Goal: Entertainment & Leisure: Browse casually

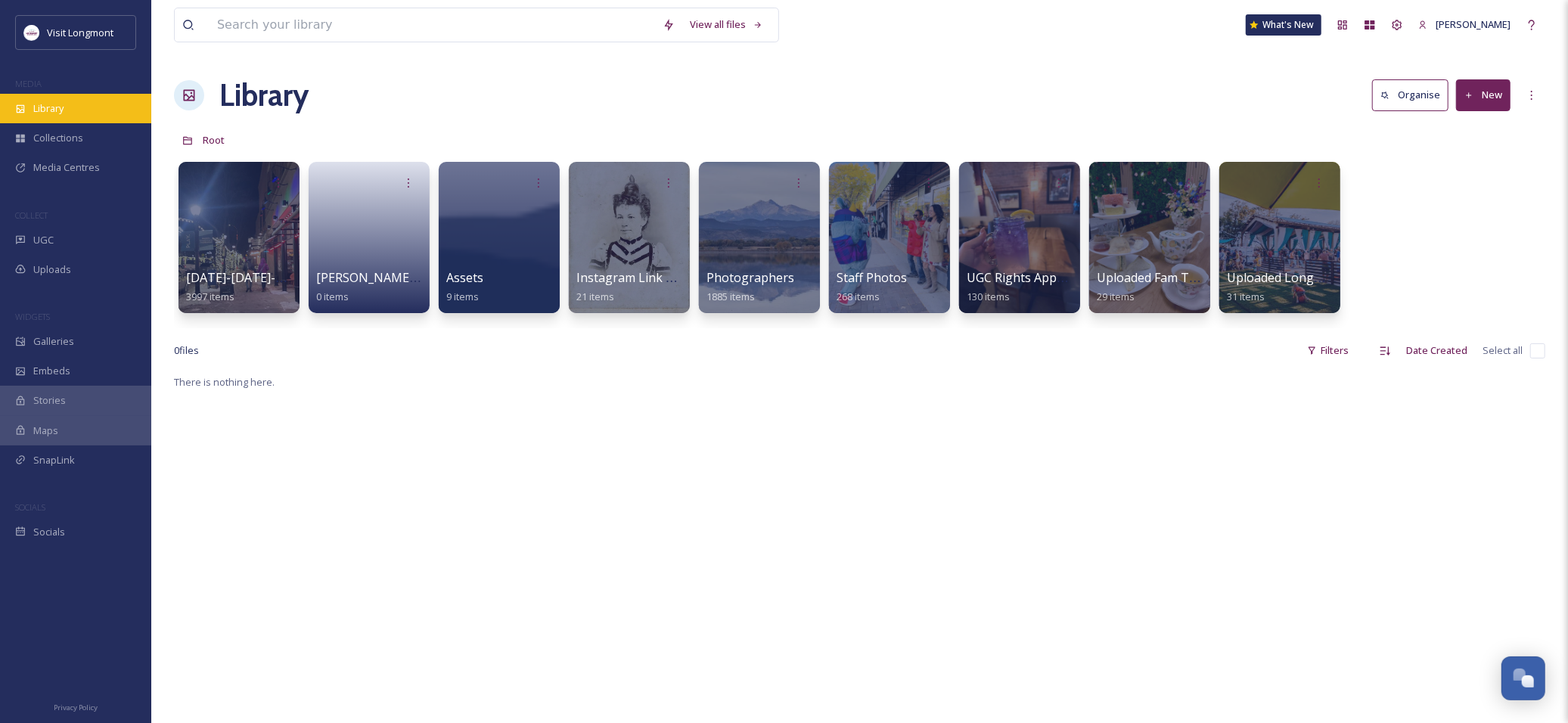
scroll to position [163, 0]
click at [50, 100] on div "Library" at bounding box center [76, 109] width 152 height 30
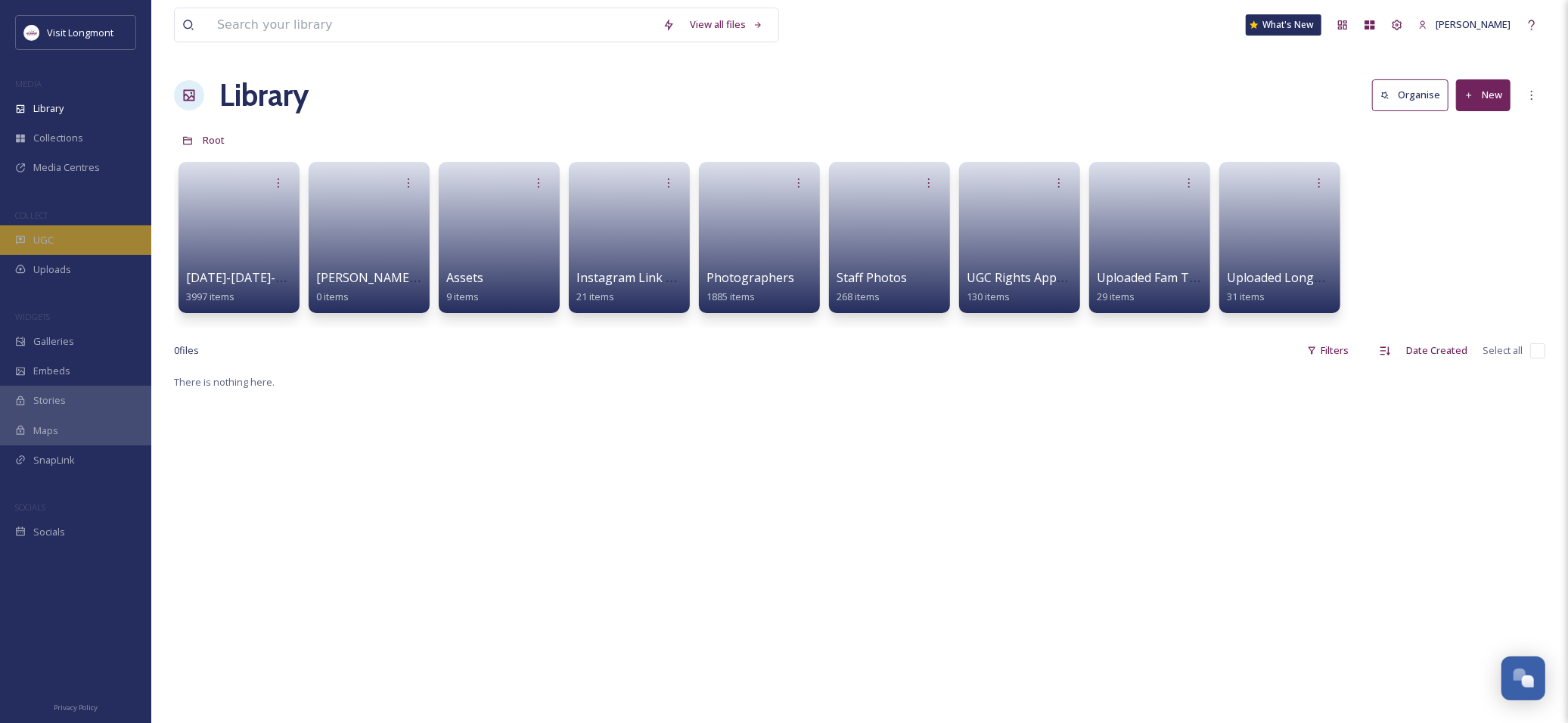
click at [49, 238] on span "UGC" at bounding box center [43, 240] width 20 height 14
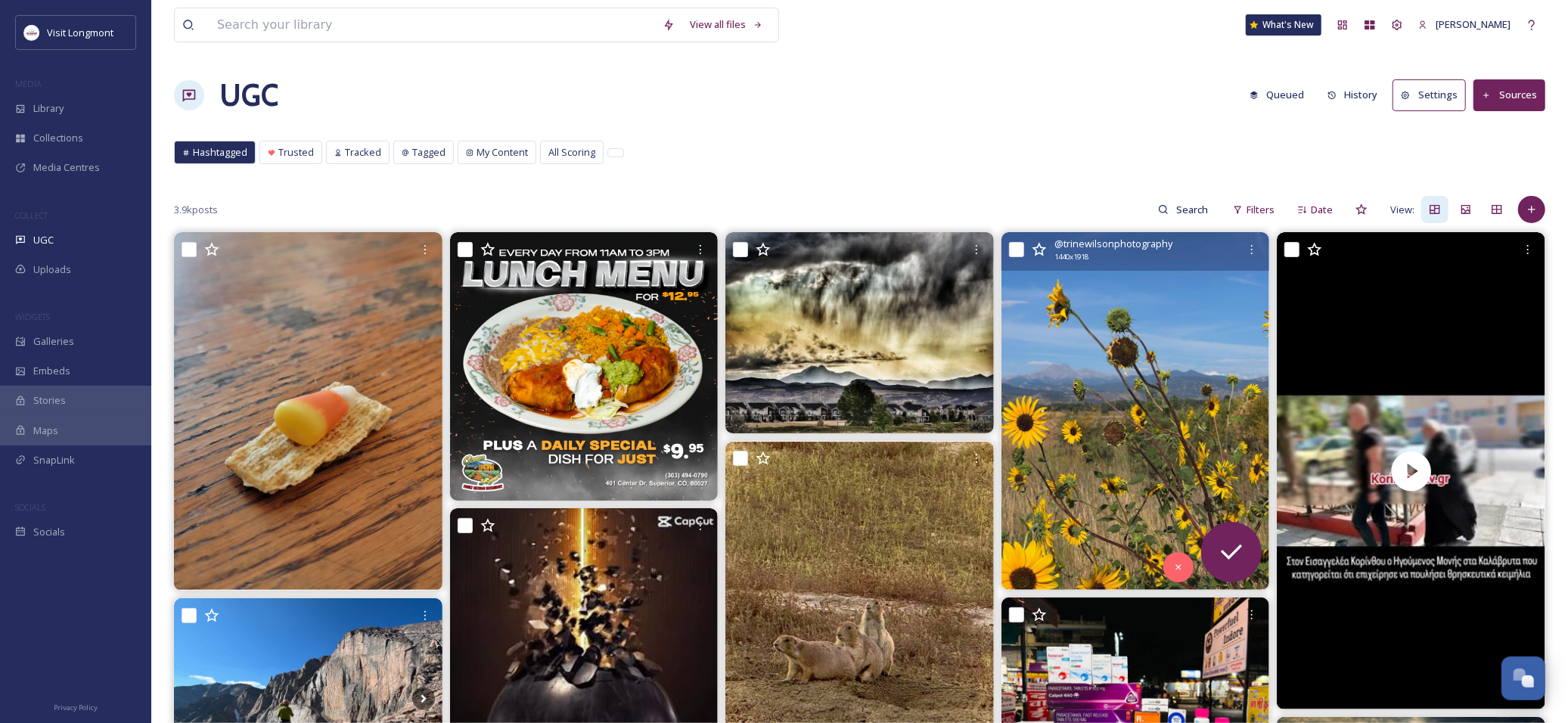
click at [1123, 389] on img at bounding box center [1136, 410] width 268 height 357
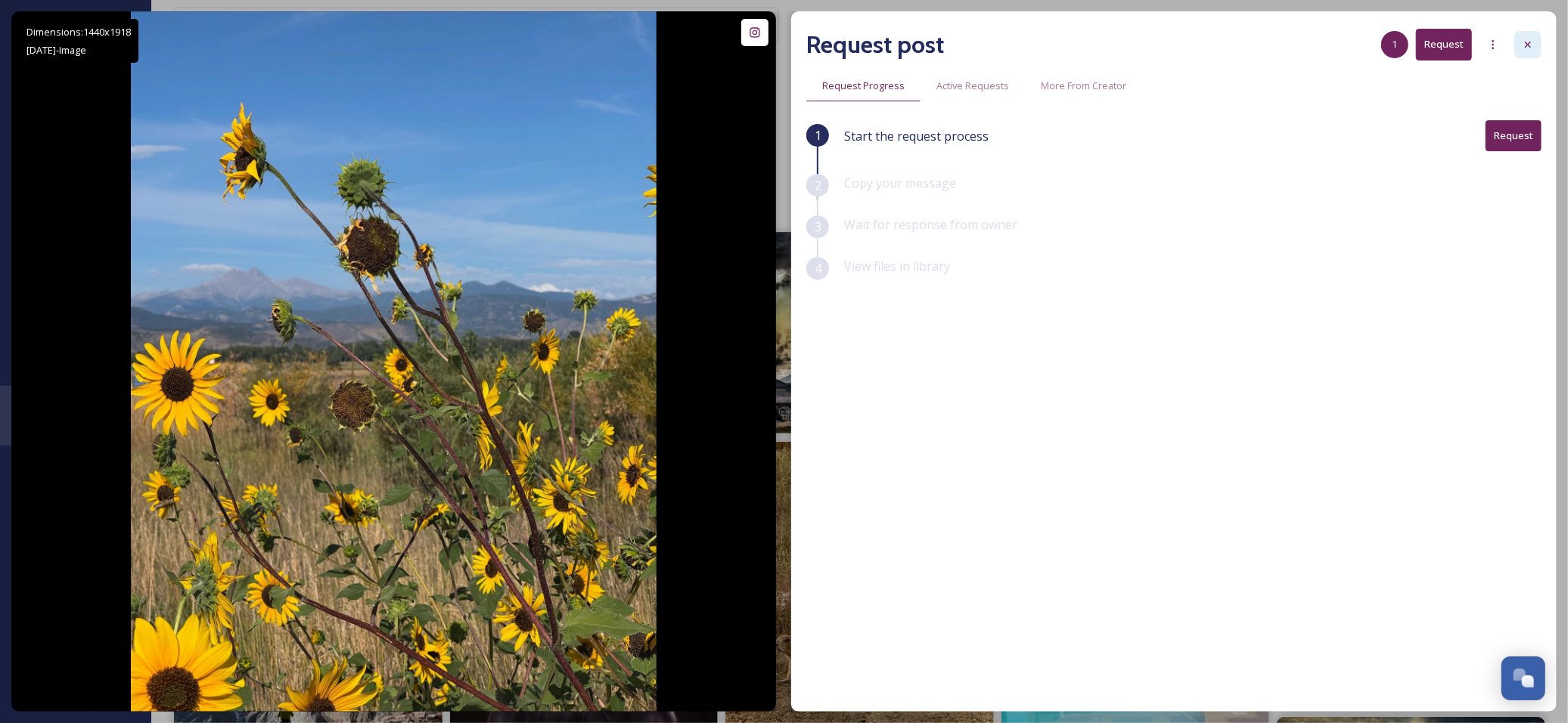
click at [1530, 40] on icon at bounding box center [1528, 44] width 12 height 12
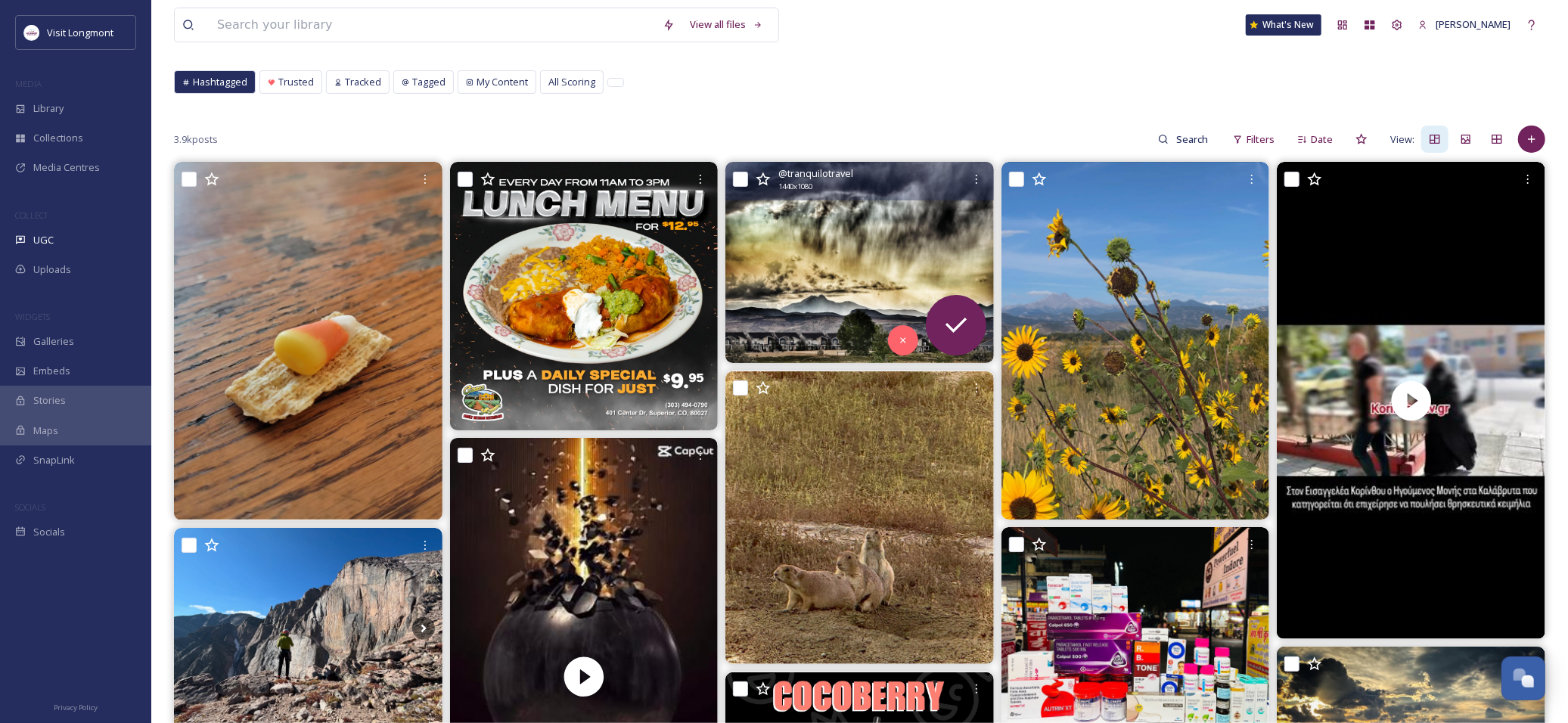
scroll to position [168, 0]
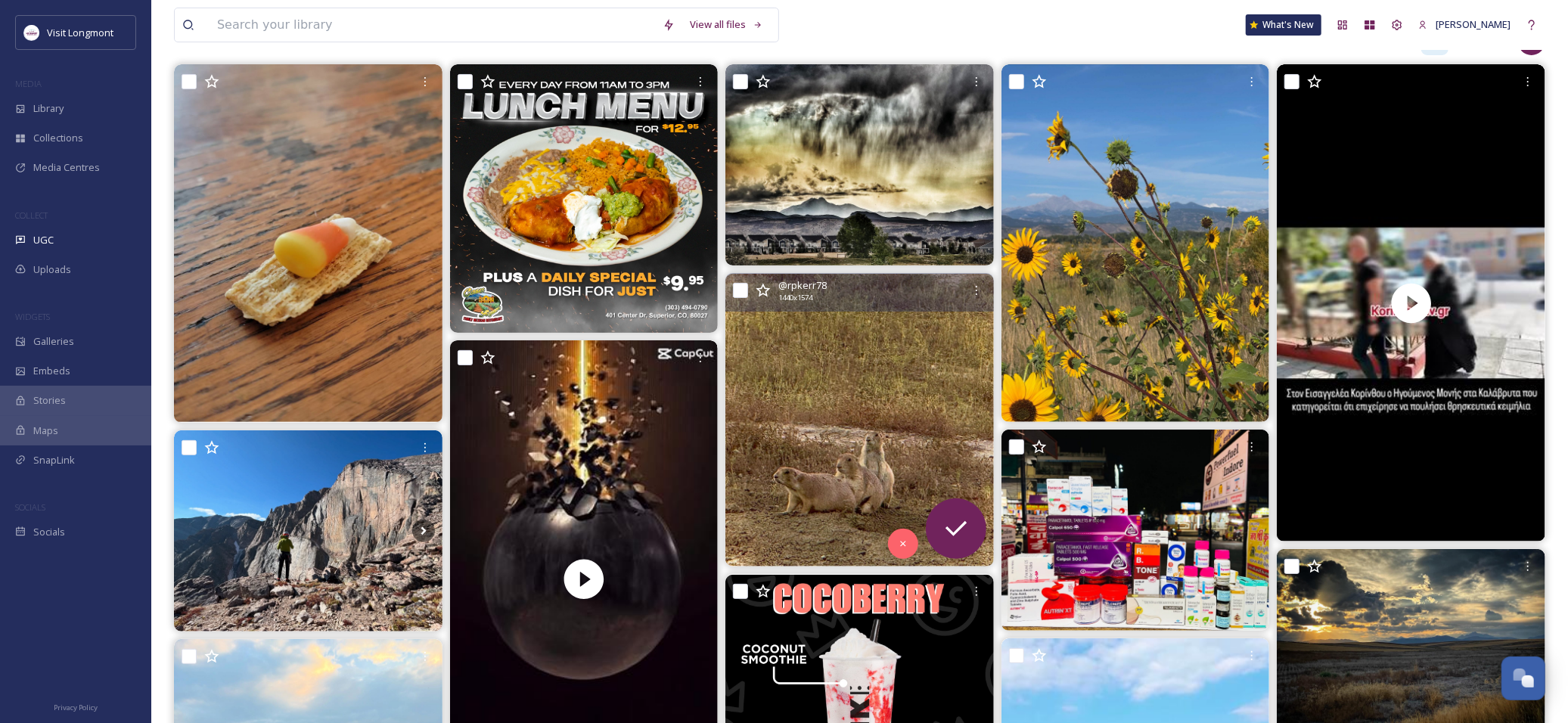
click at [881, 387] on img at bounding box center [859, 420] width 268 height 294
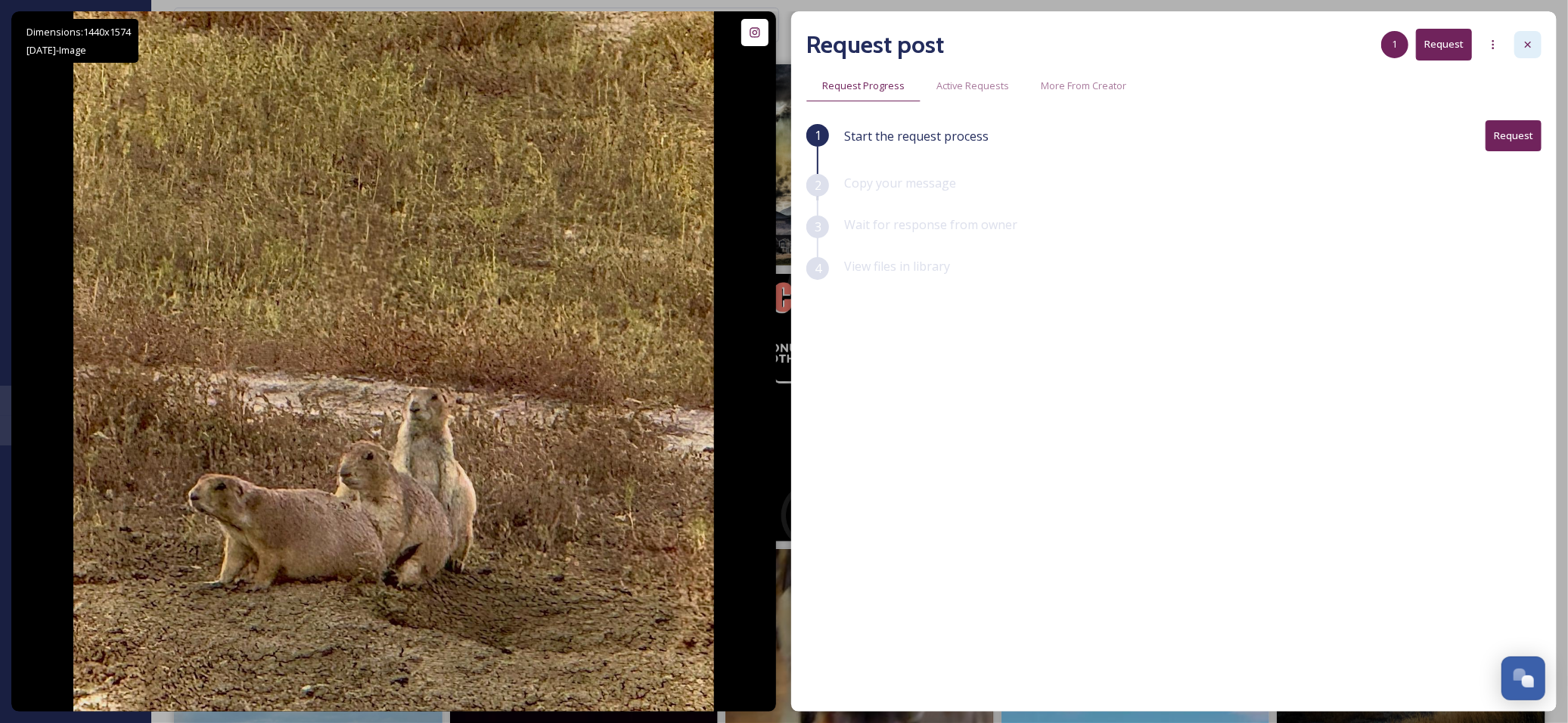
click at [1529, 39] on icon at bounding box center [1528, 44] width 12 height 12
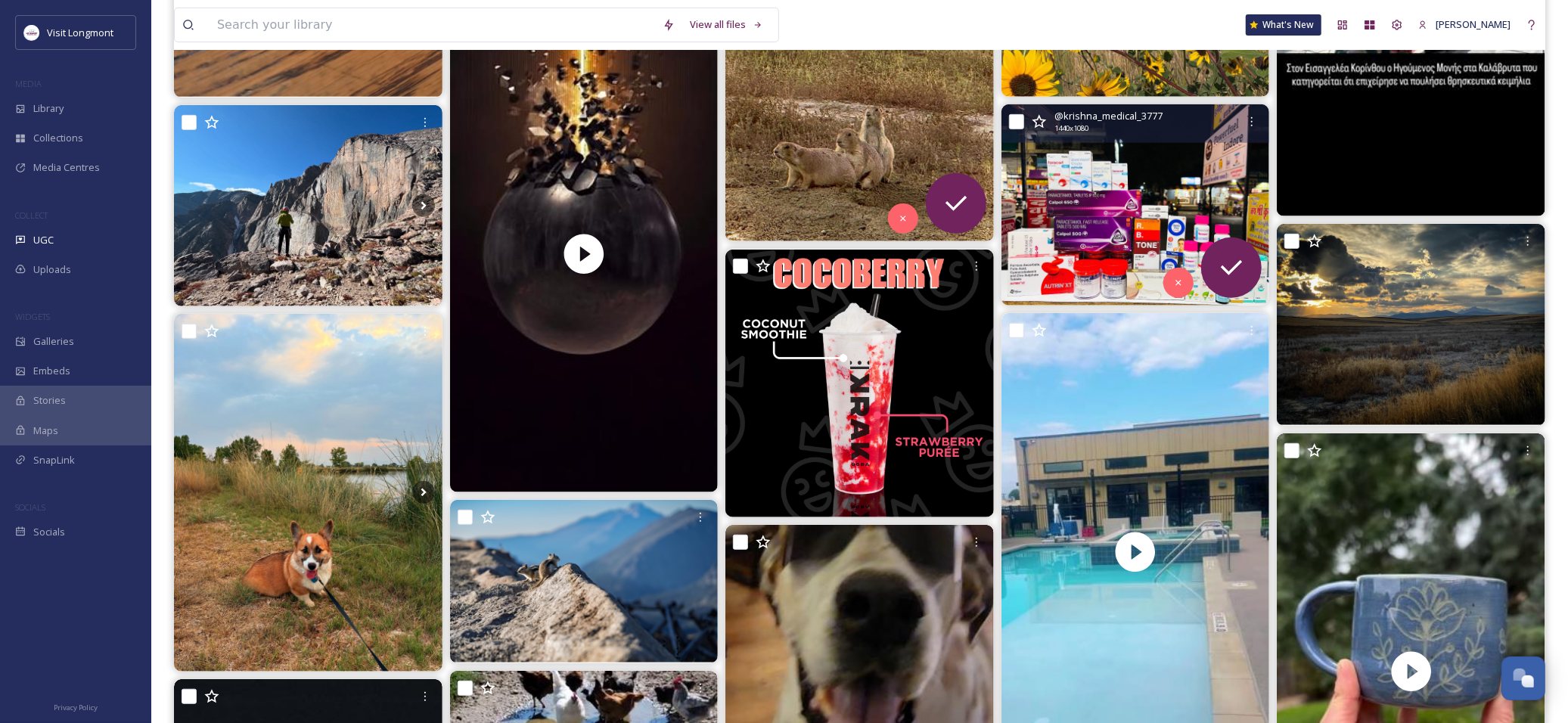
scroll to position [503, 0]
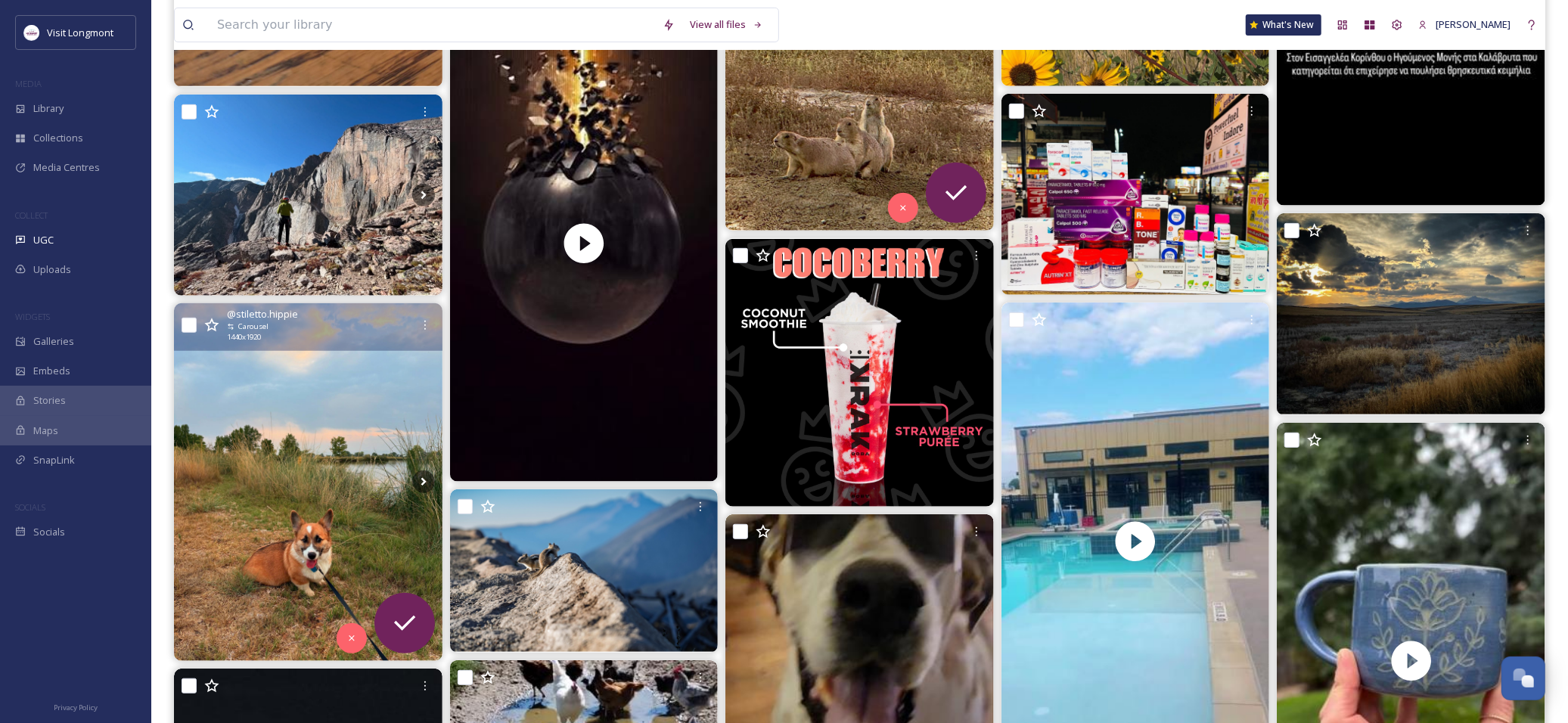
click at [360, 395] on img at bounding box center [309, 482] width 268 height 358
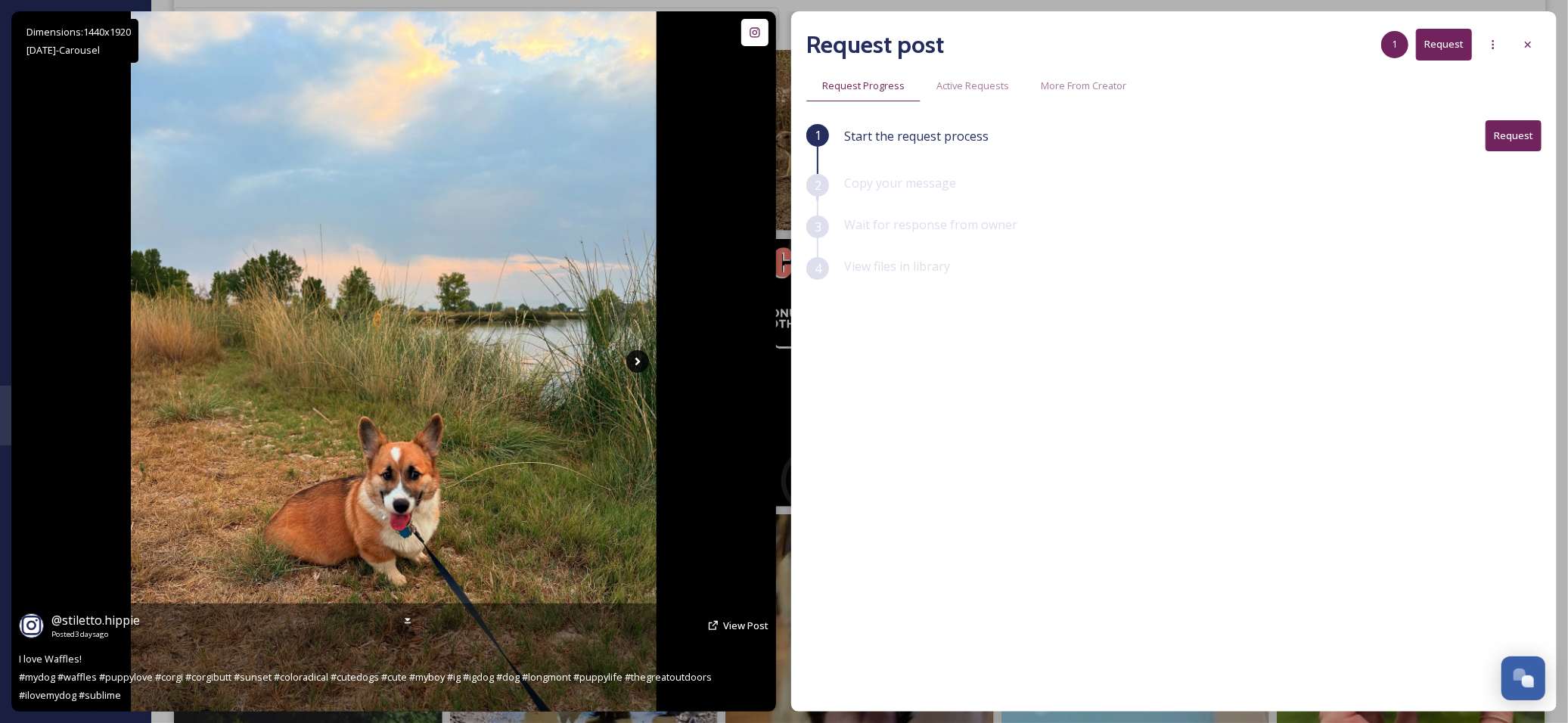
click at [632, 357] on icon at bounding box center [638, 362] width 23 height 23
click at [638, 358] on icon at bounding box center [638, 362] width 23 height 23
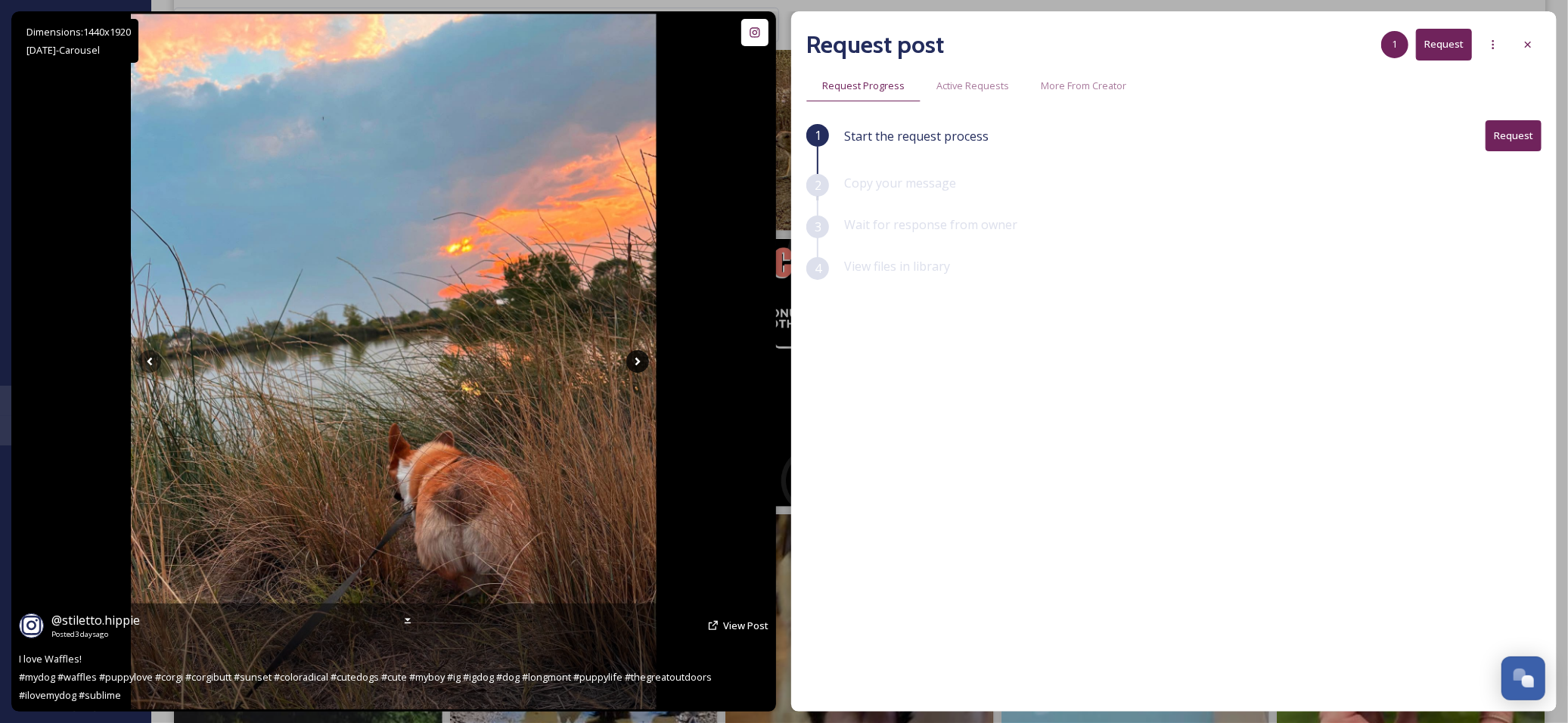
click at [638, 360] on icon at bounding box center [638, 362] width 5 height 9
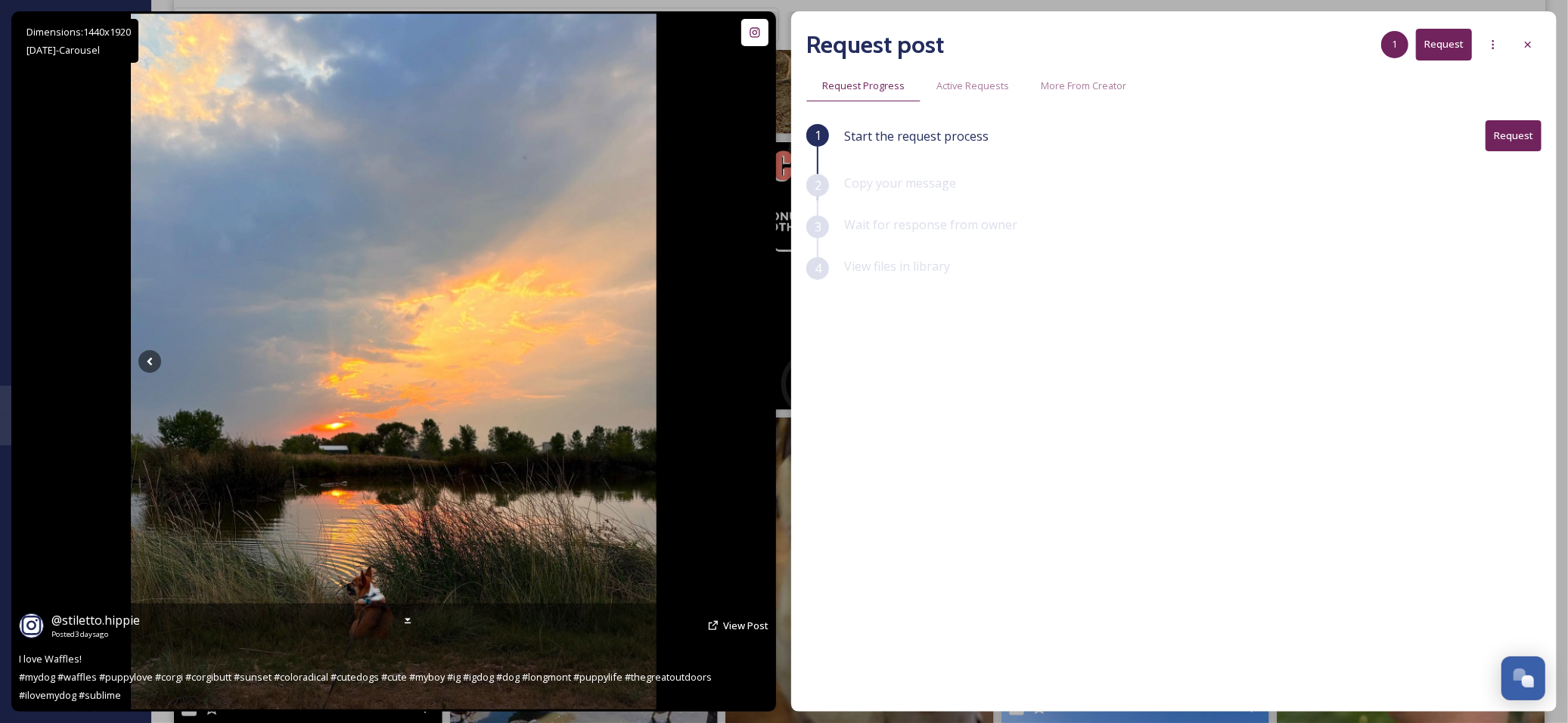
scroll to position [503, 0]
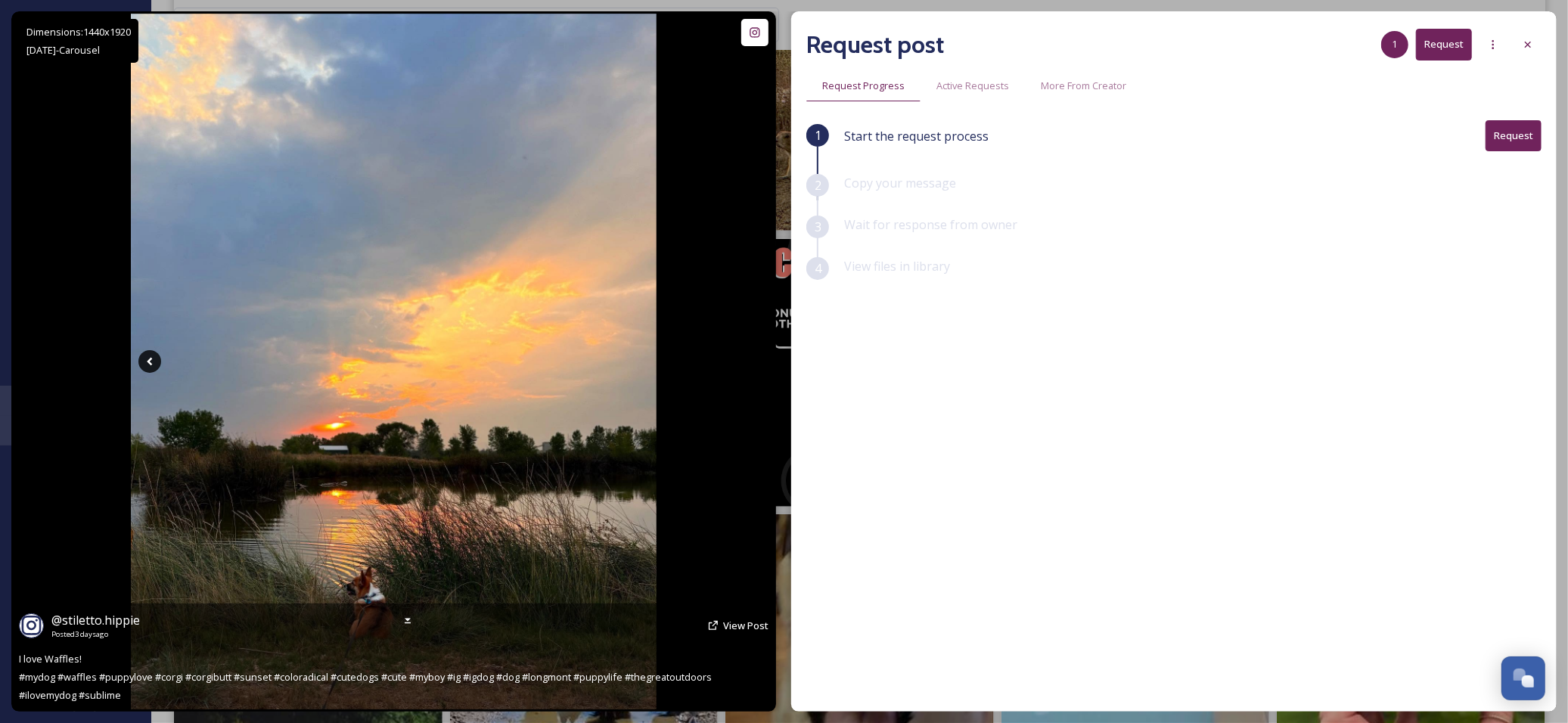
click at [155, 365] on icon at bounding box center [150, 362] width 23 height 23
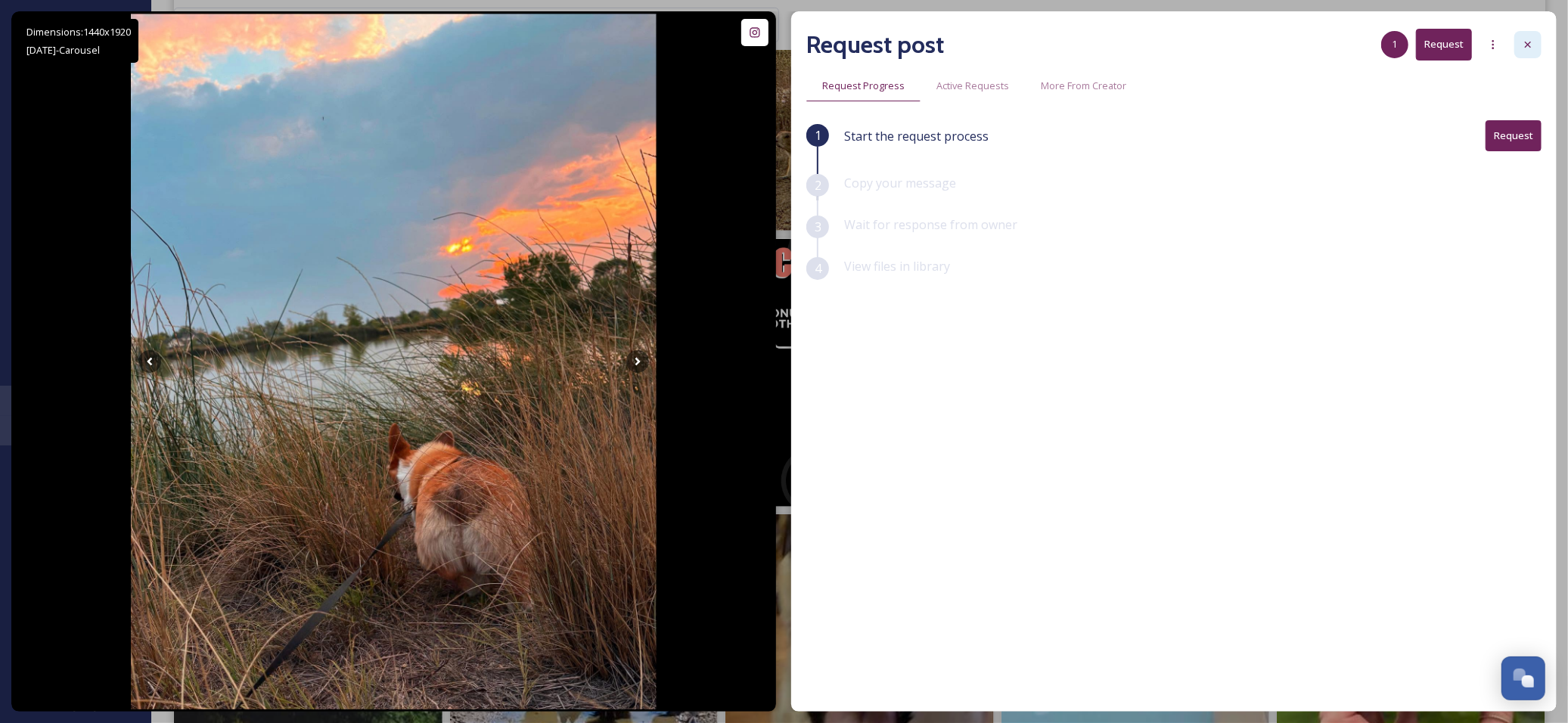
click at [1526, 47] on icon at bounding box center [1528, 44] width 12 height 12
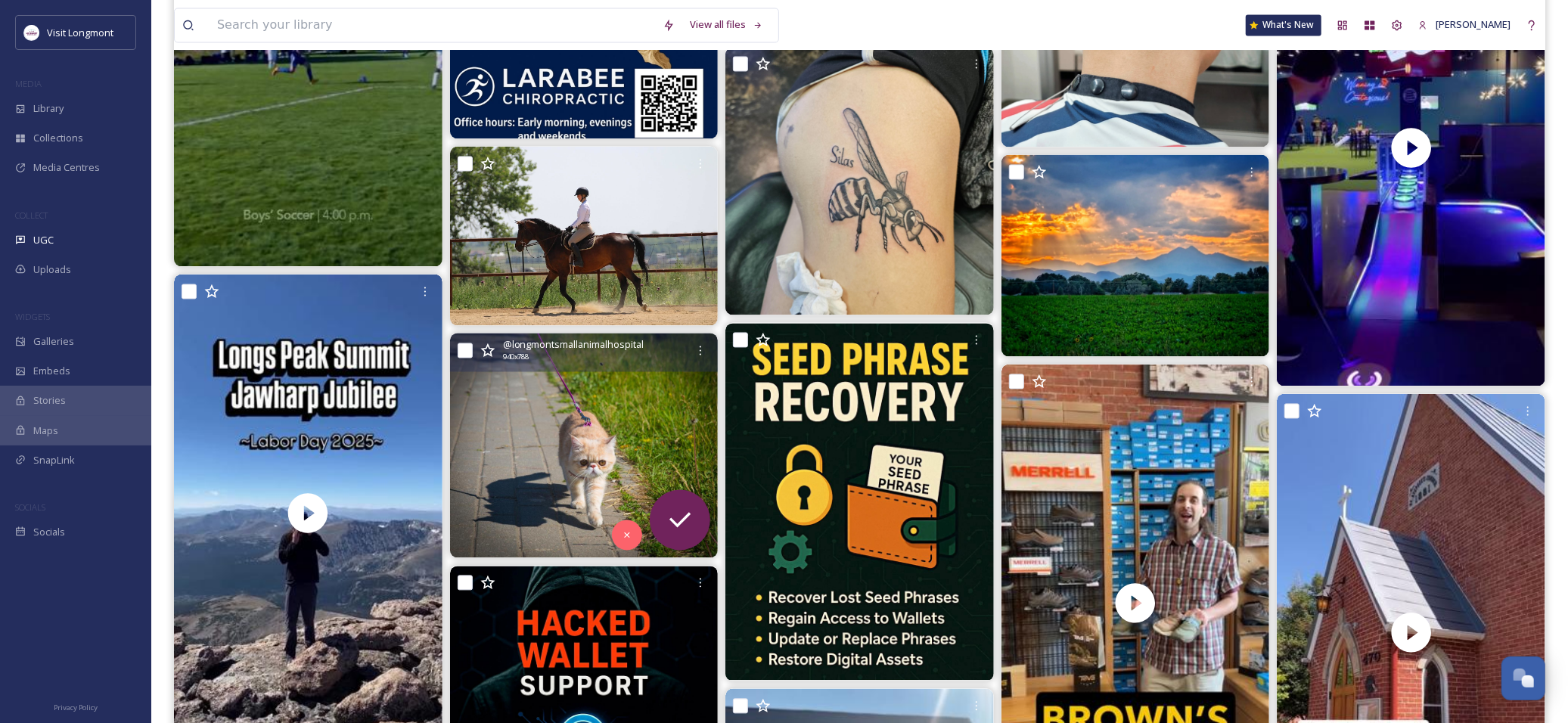
scroll to position [2687, 0]
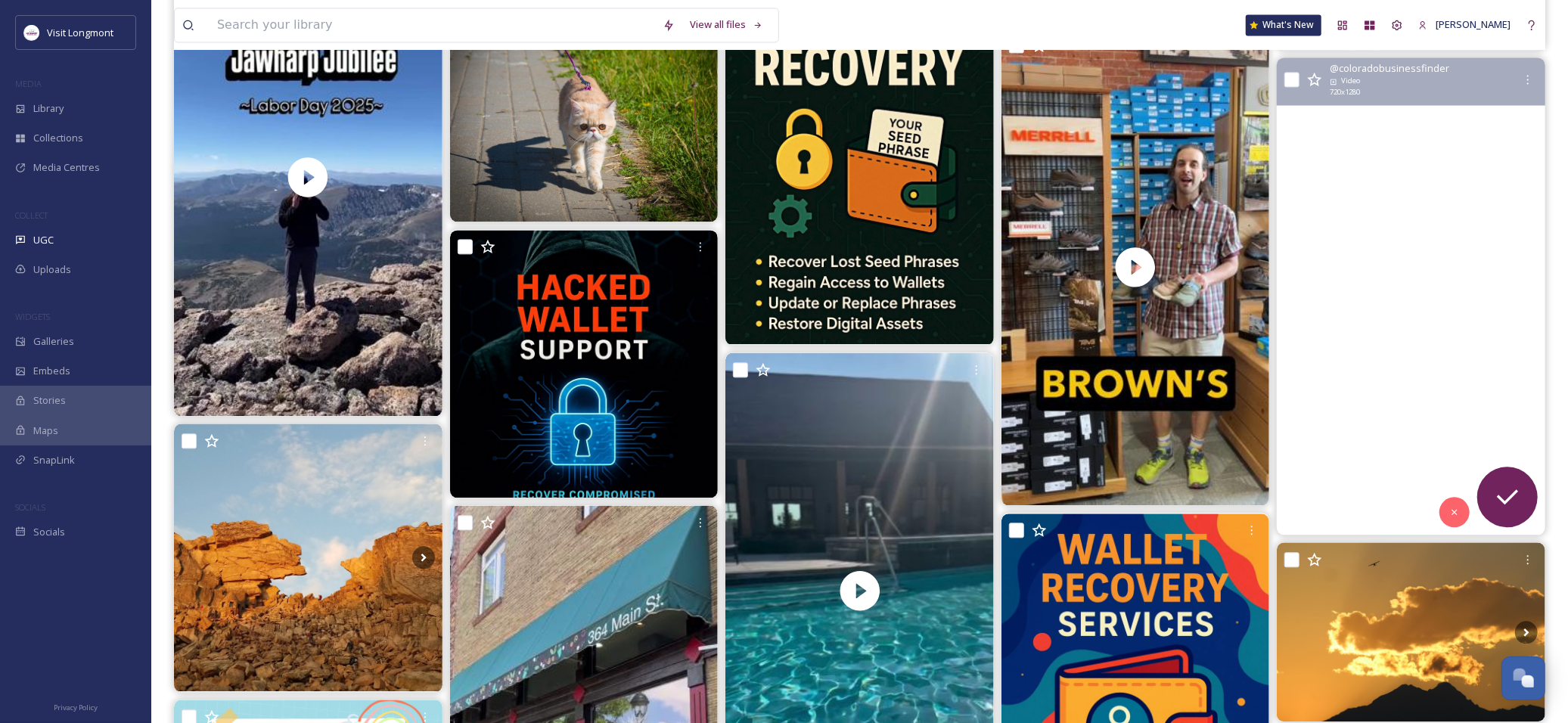
click at [1347, 344] on video "Old St. Stephen’s Church at 470 Main Street in Longmont is a historic red brick…" at bounding box center [1411, 296] width 268 height 477
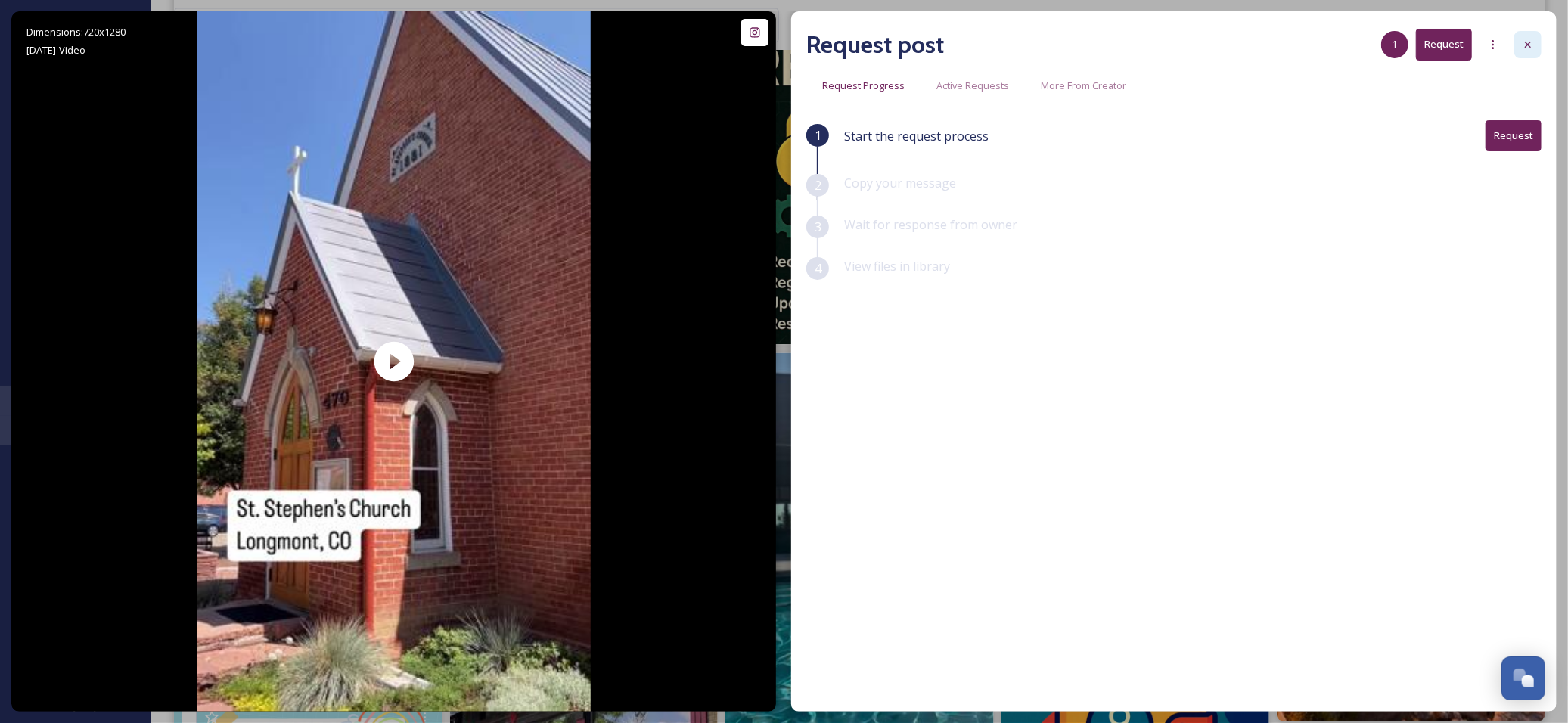
click at [1529, 42] on icon at bounding box center [1528, 44] width 12 height 12
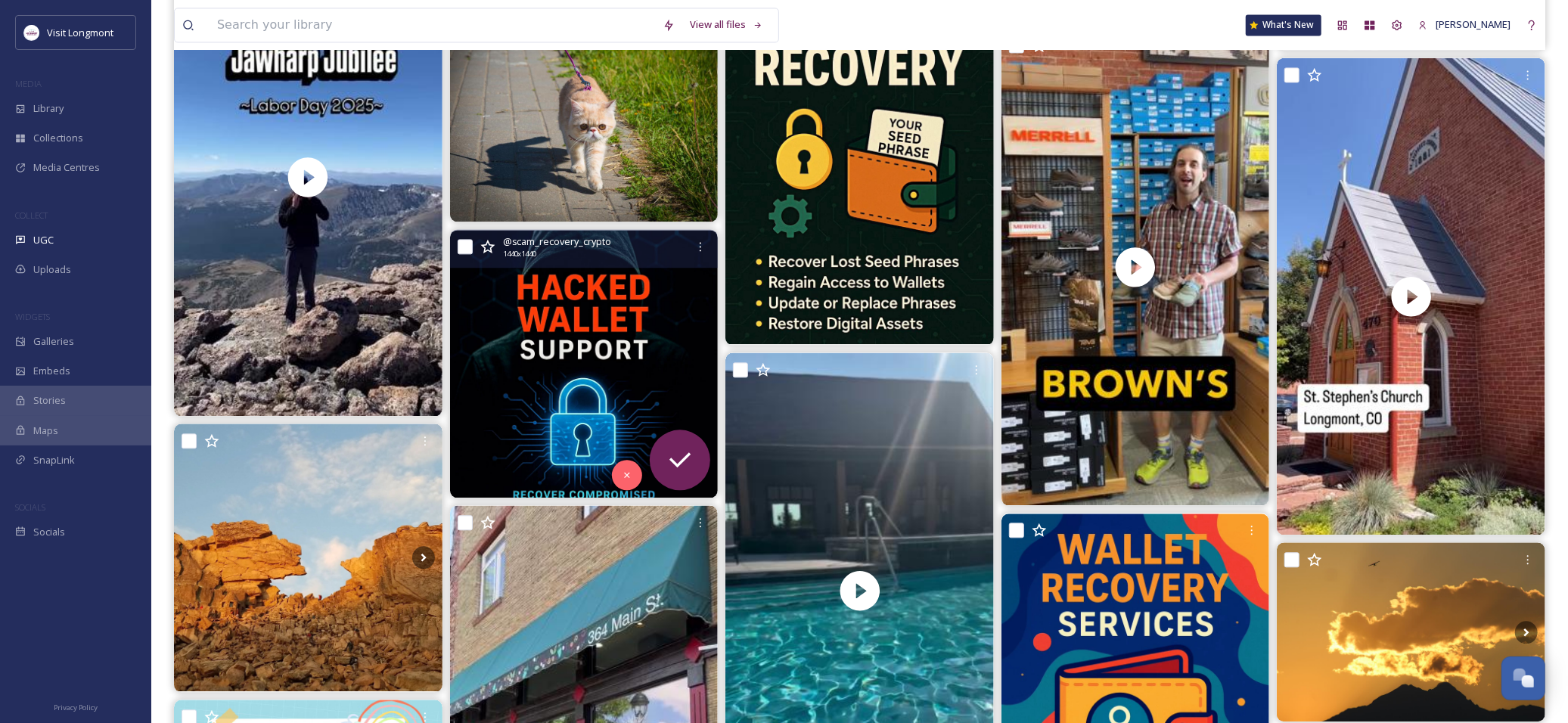
scroll to position [3024, 0]
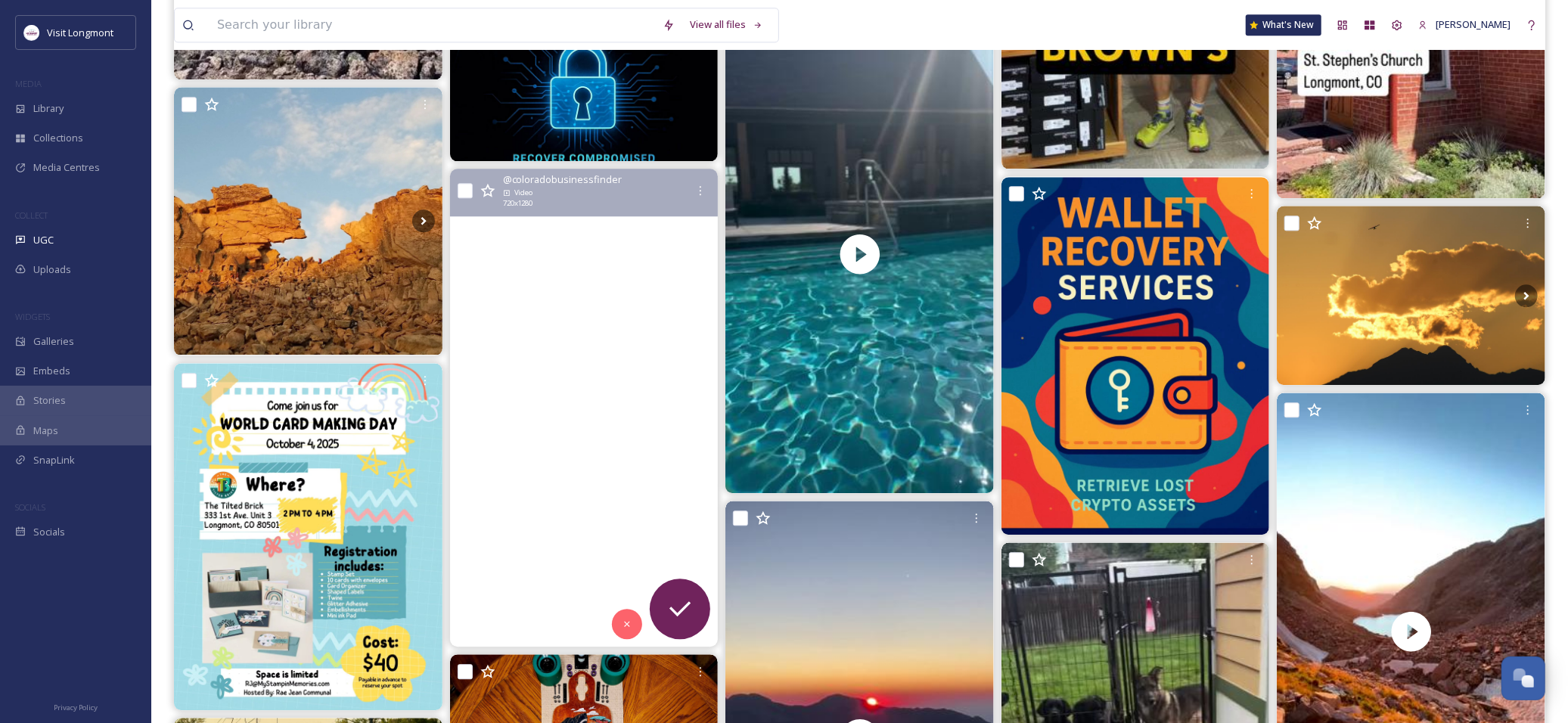
click at [661, 362] on video "Helios Public Art House, located at 364 Main Street in downtown Longmont, is a …" at bounding box center [584, 408] width 268 height 477
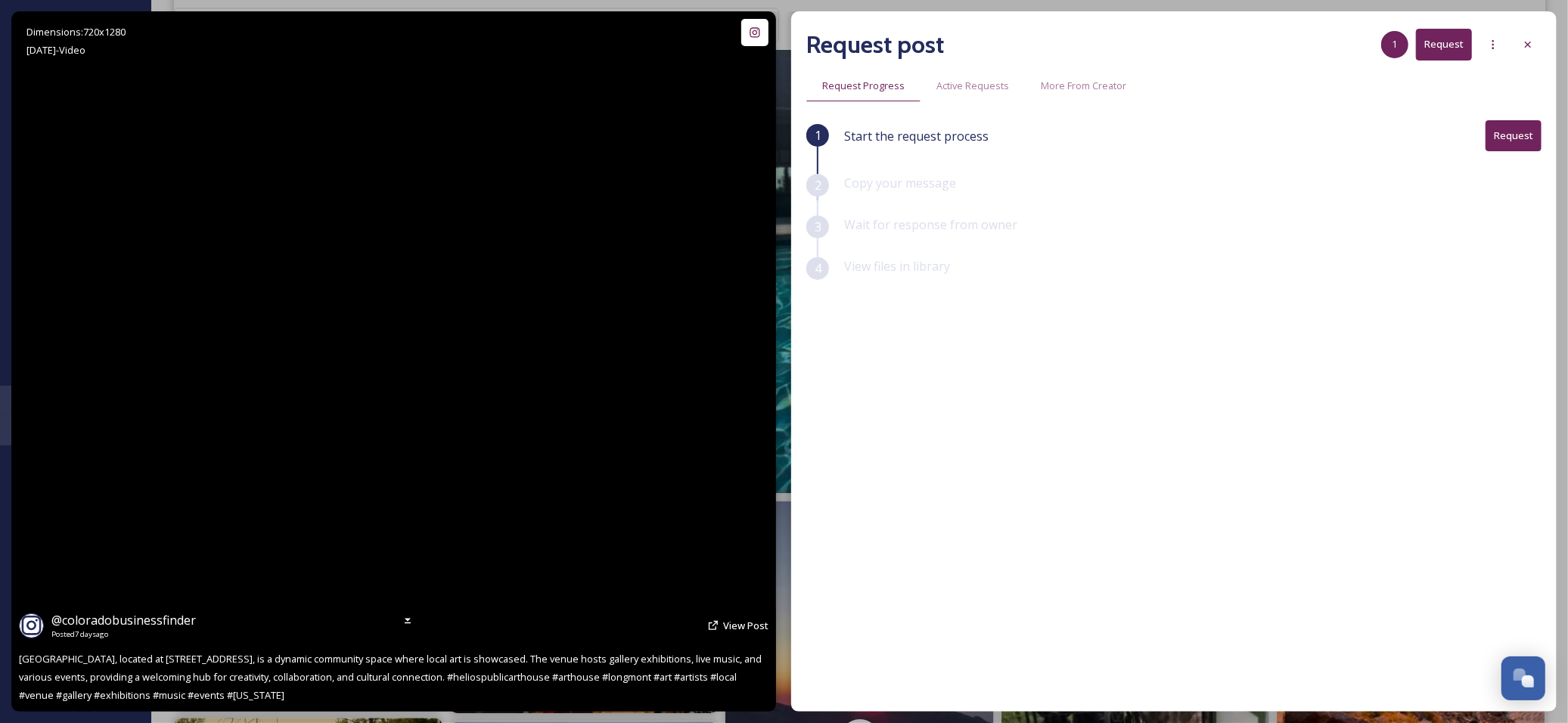
click at [363, 378] on video "Helios Public Art House, located at 364 Main Street in downtown Longmont, is a …" at bounding box center [394, 362] width 394 height 700
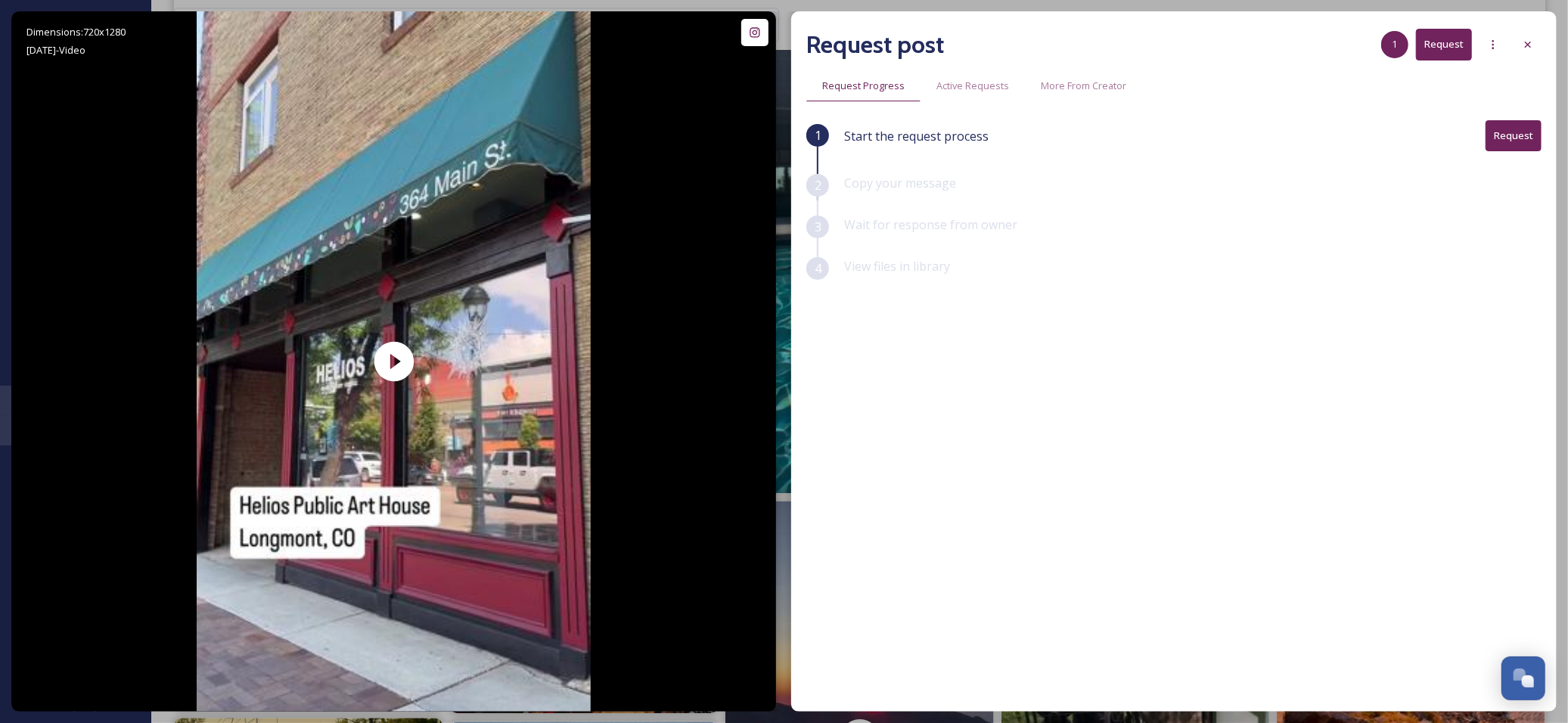
click at [1525, 42] on icon at bounding box center [1528, 44] width 12 height 12
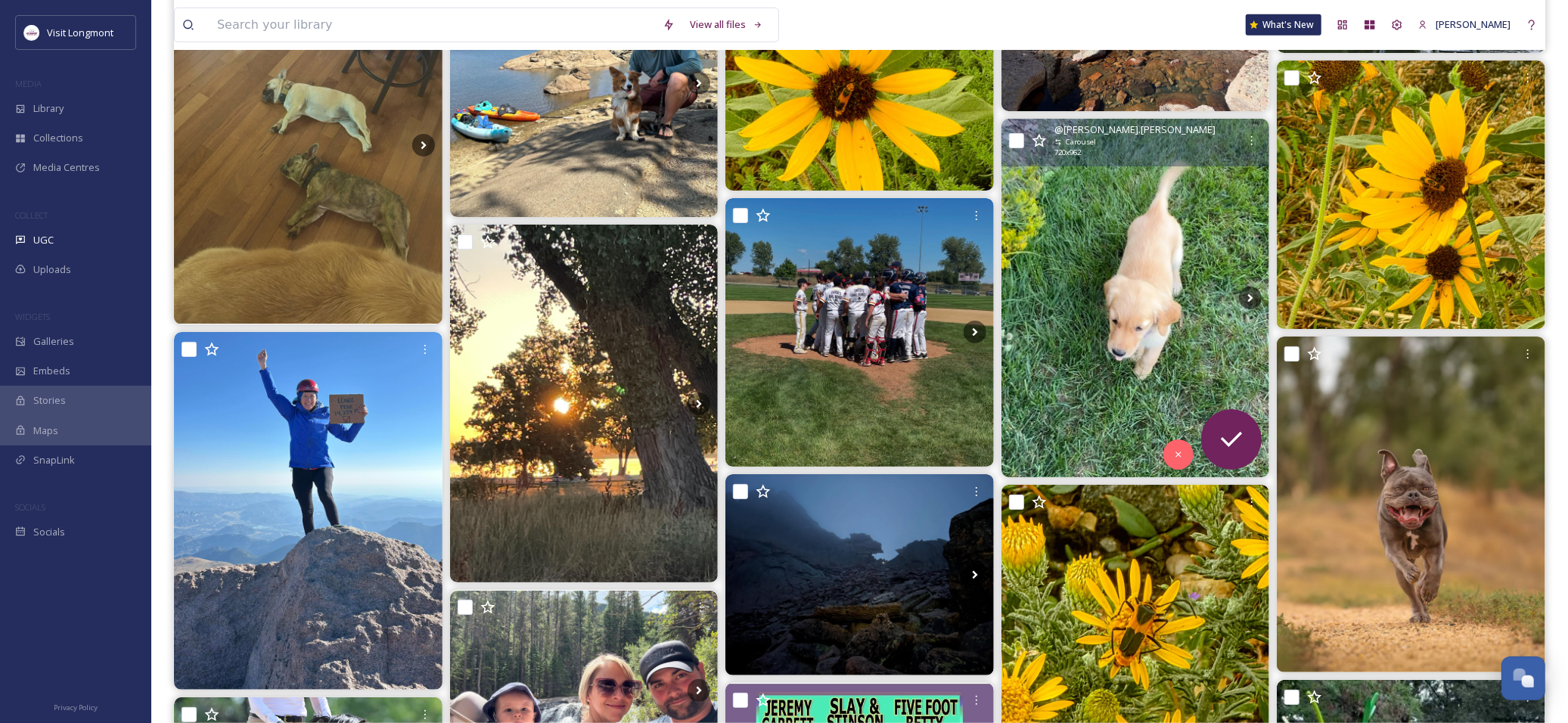
scroll to position [5375, 0]
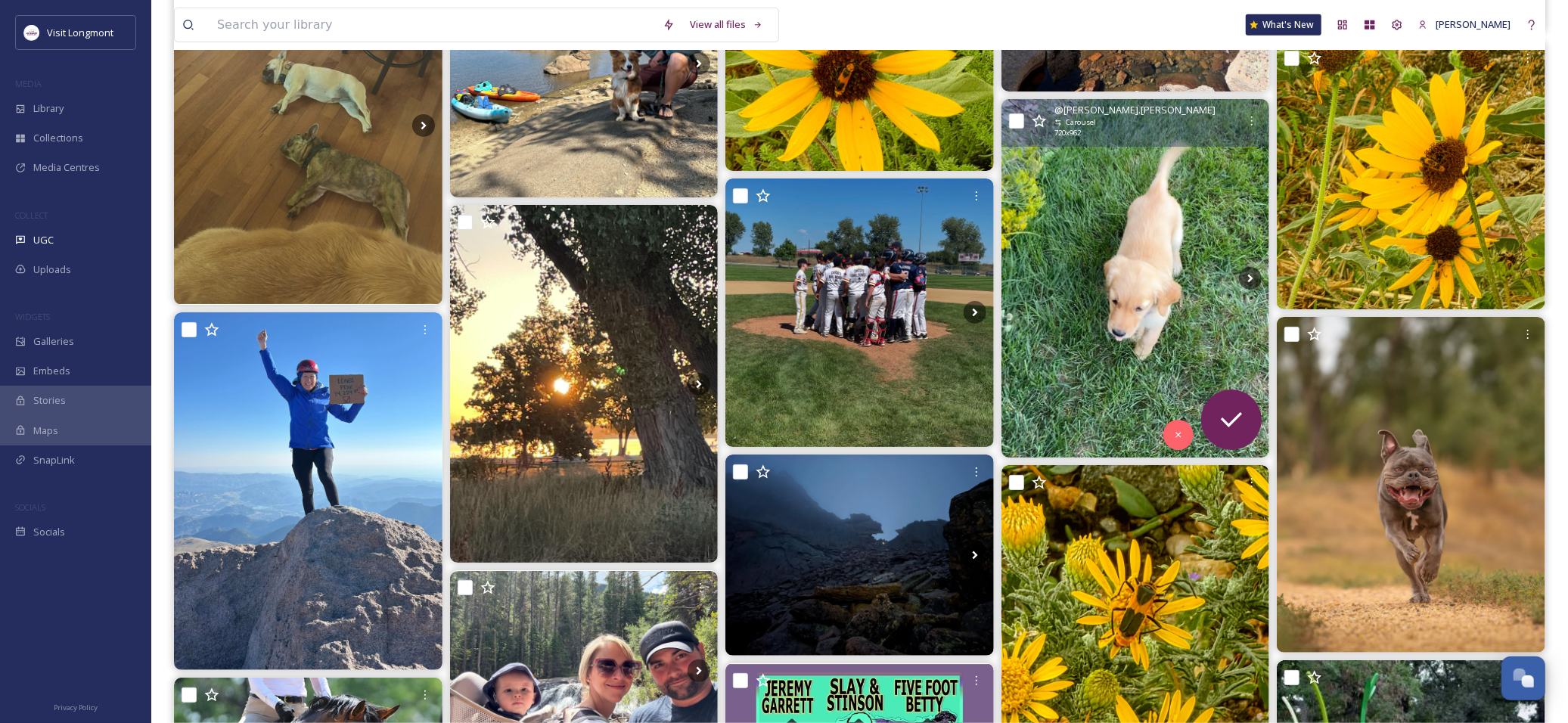
click at [1123, 312] on img at bounding box center [1136, 278] width 268 height 358
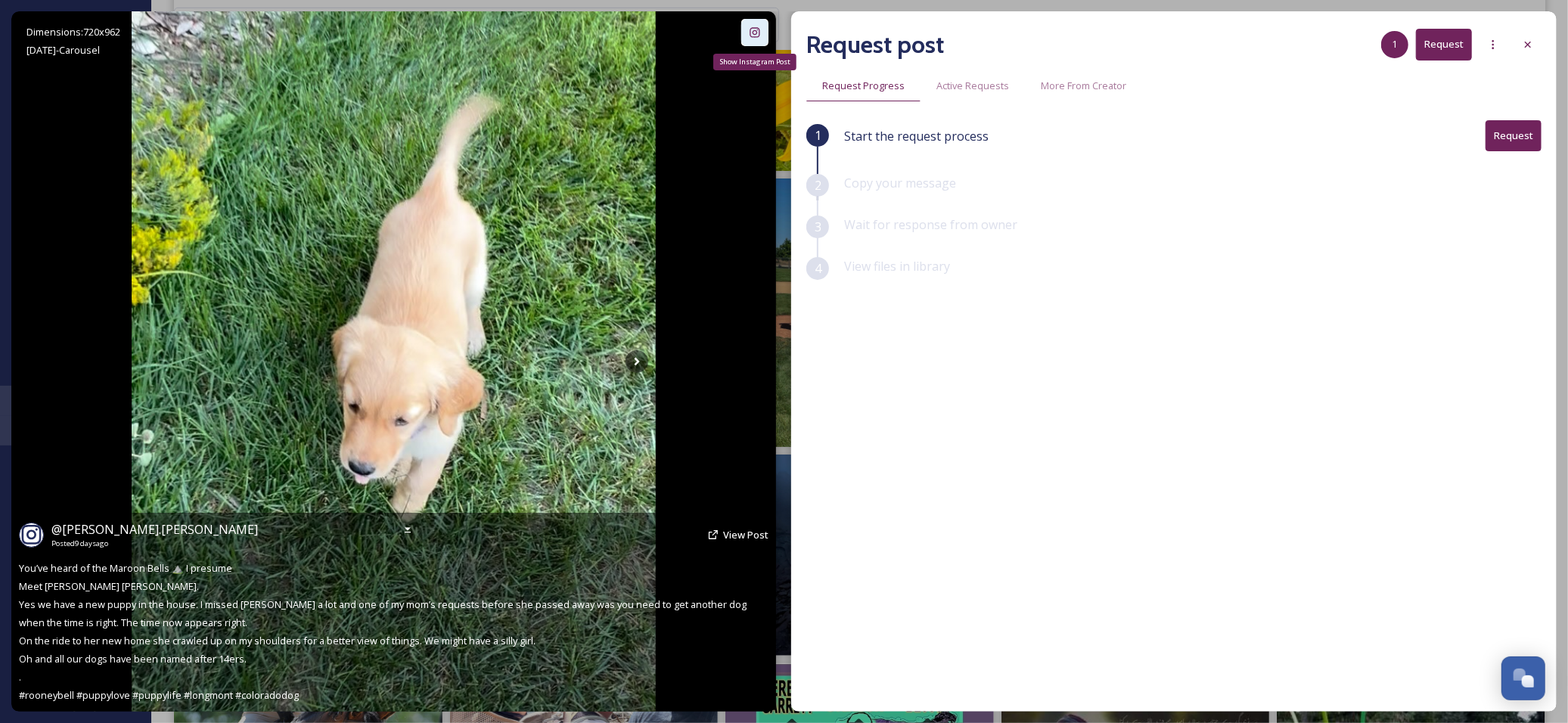
click at [753, 31] on icon at bounding box center [755, 32] width 12 height 12
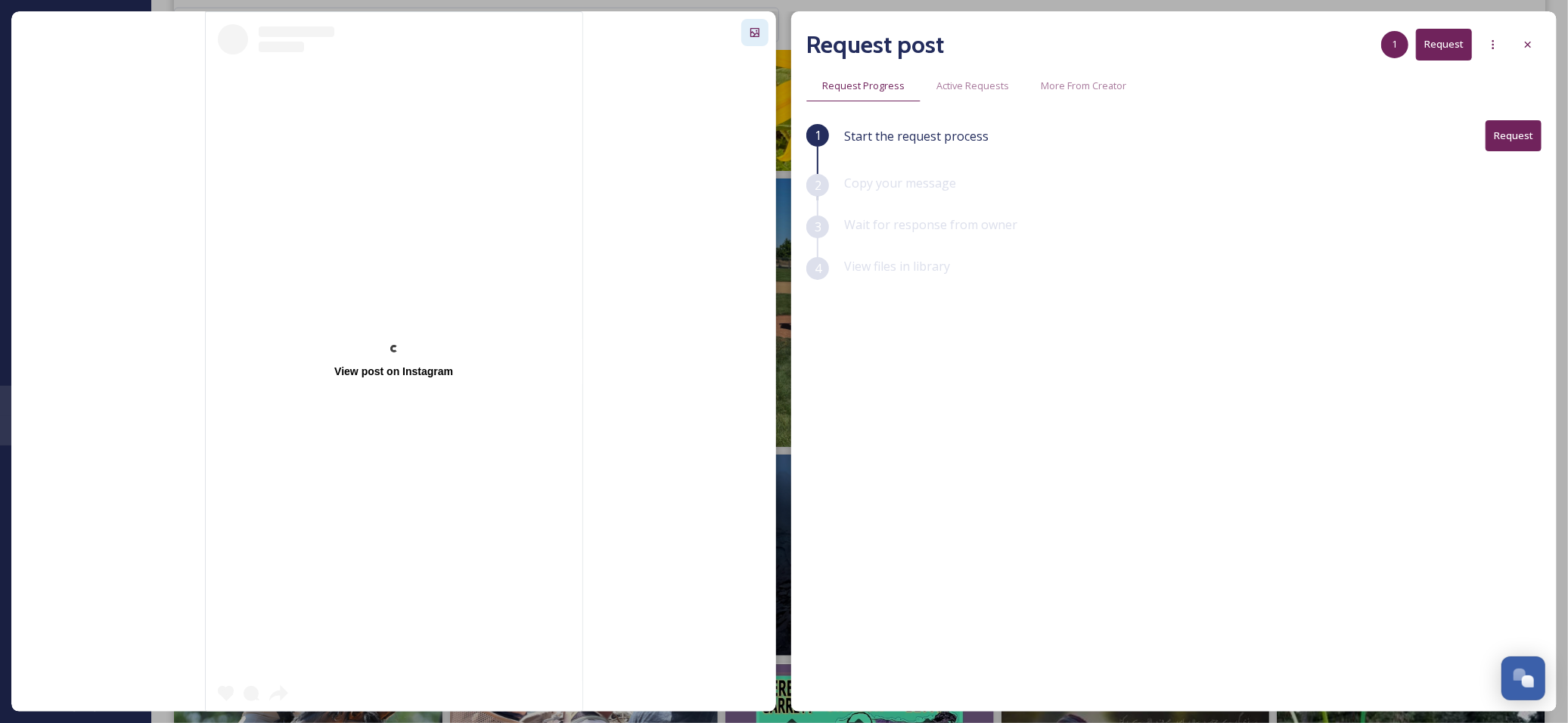
click at [502, 118] on div "View post on Instagram" at bounding box center [394, 362] width 377 height 699
click at [1522, 38] on icon at bounding box center [1528, 44] width 12 height 12
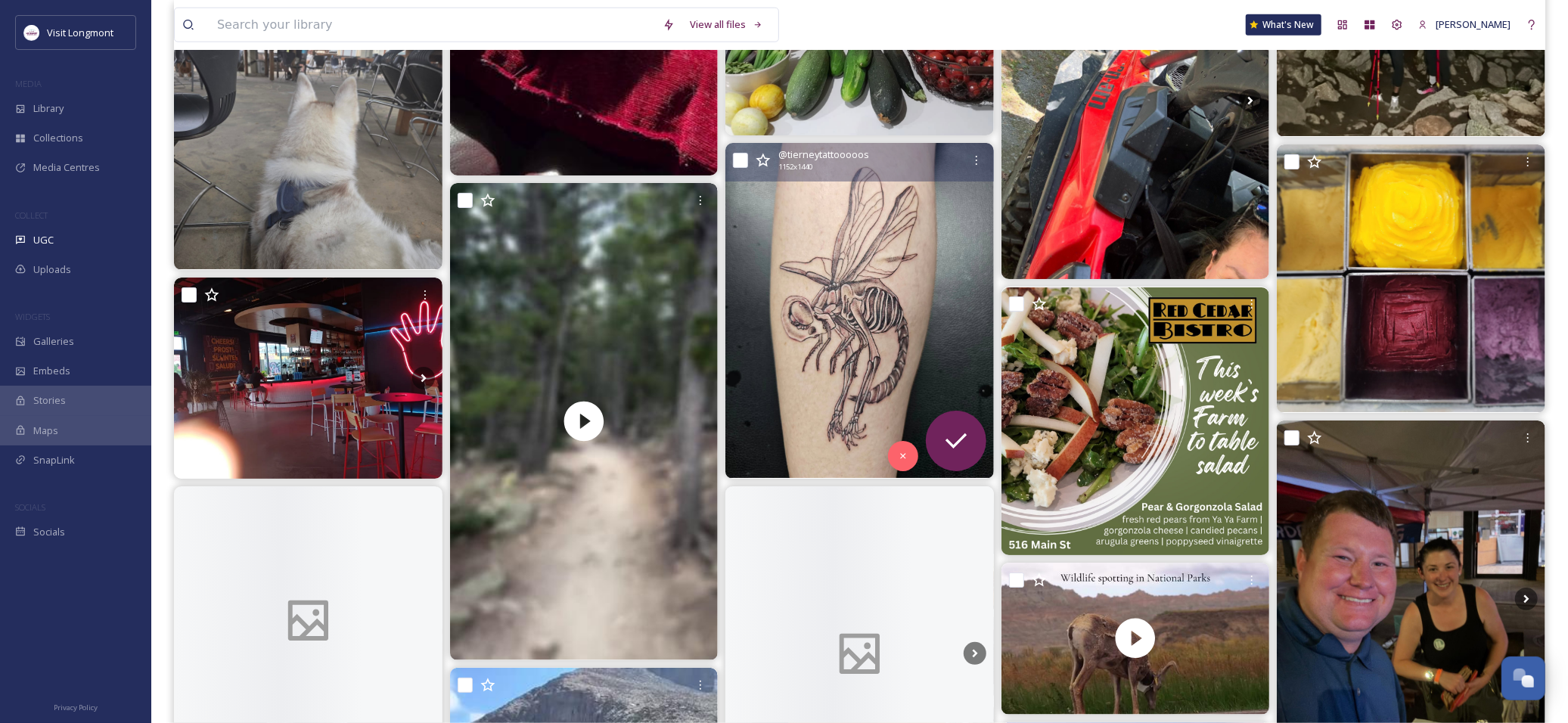
scroll to position [10920, 0]
